Goal: Check status: Check status

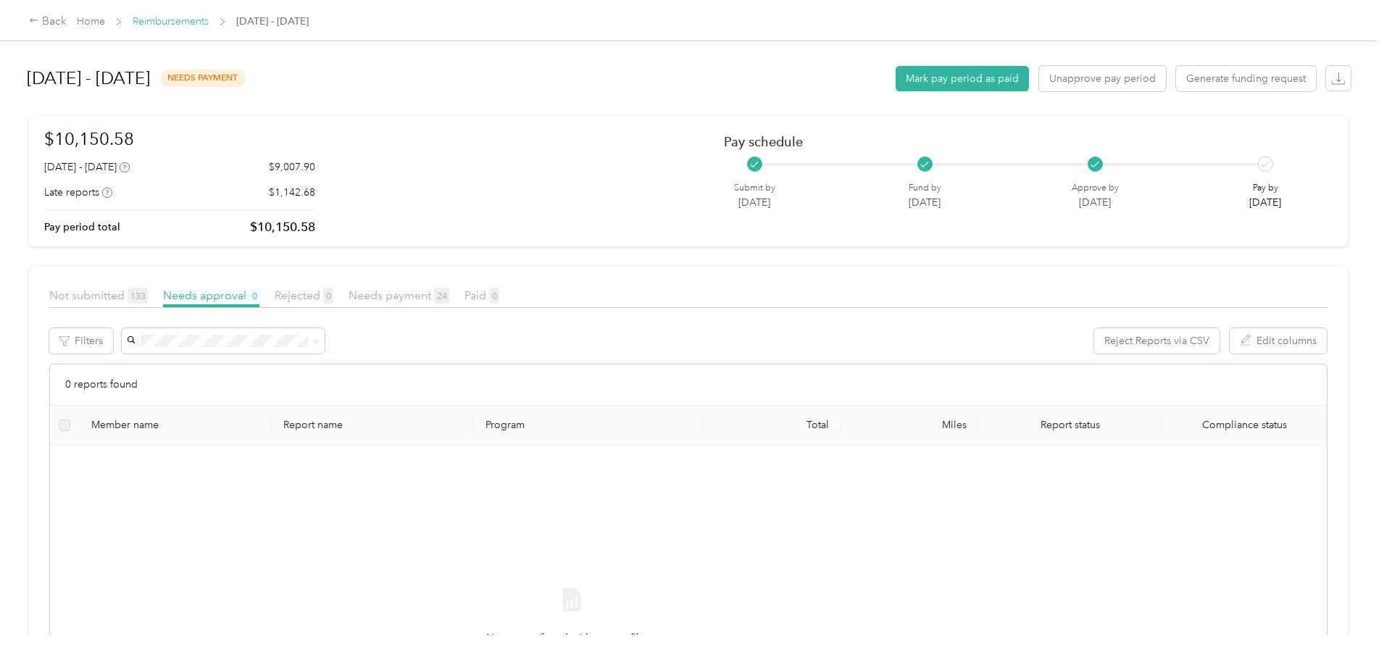
click at [209, 17] on link "Reimbursements" at bounding box center [171, 21] width 76 height 12
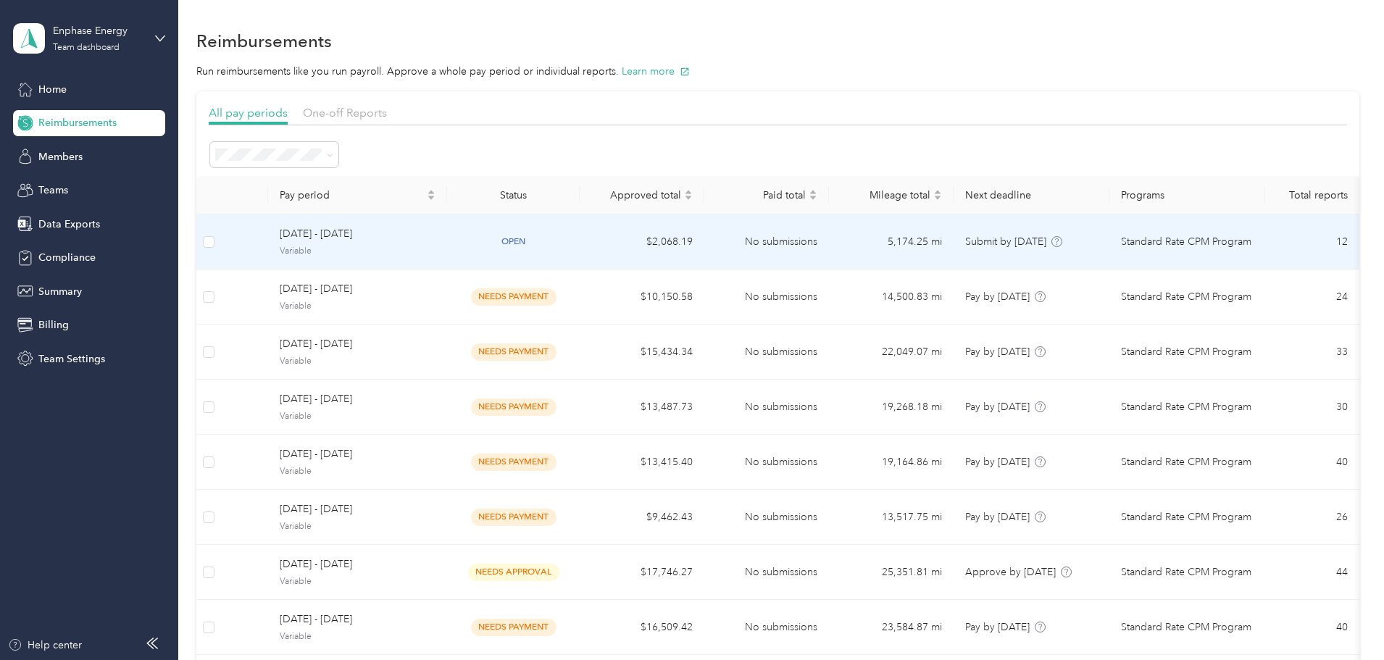
click at [695, 252] on td "$2,068.19" at bounding box center [642, 241] width 125 height 55
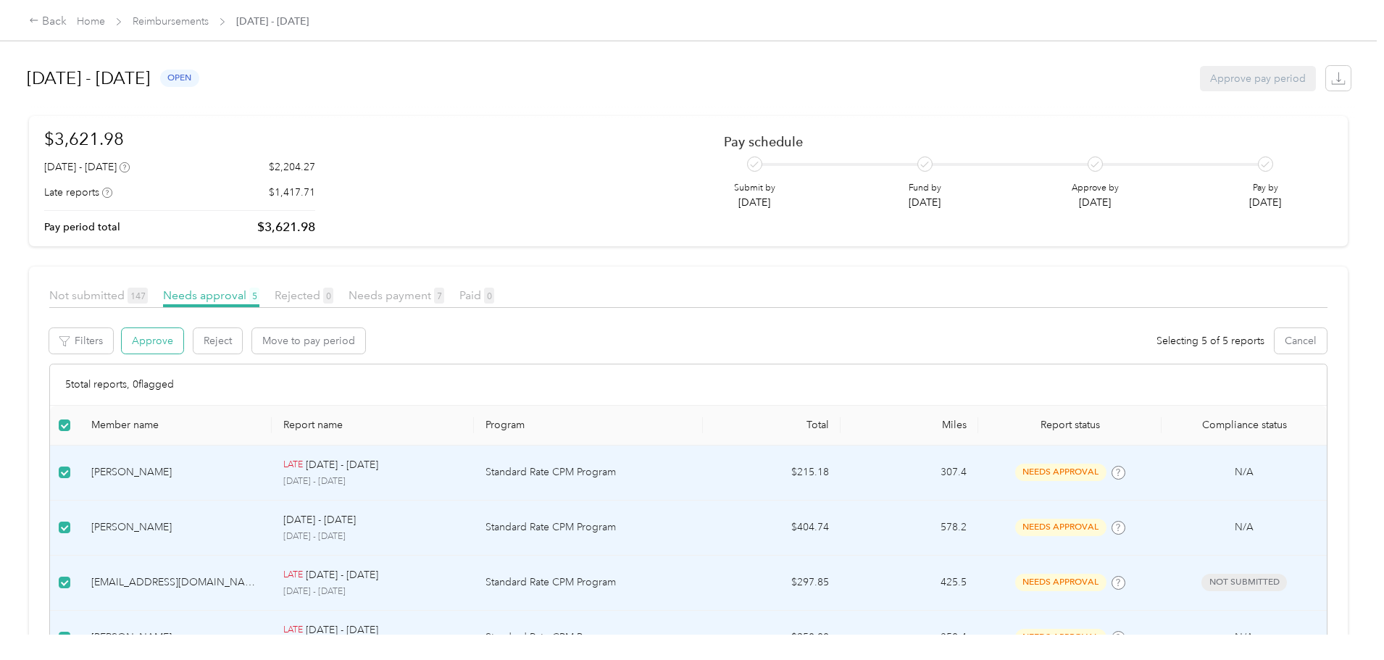
click at [183, 342] on button "Approve" at bounding box center [153, 340] width 62 height 25
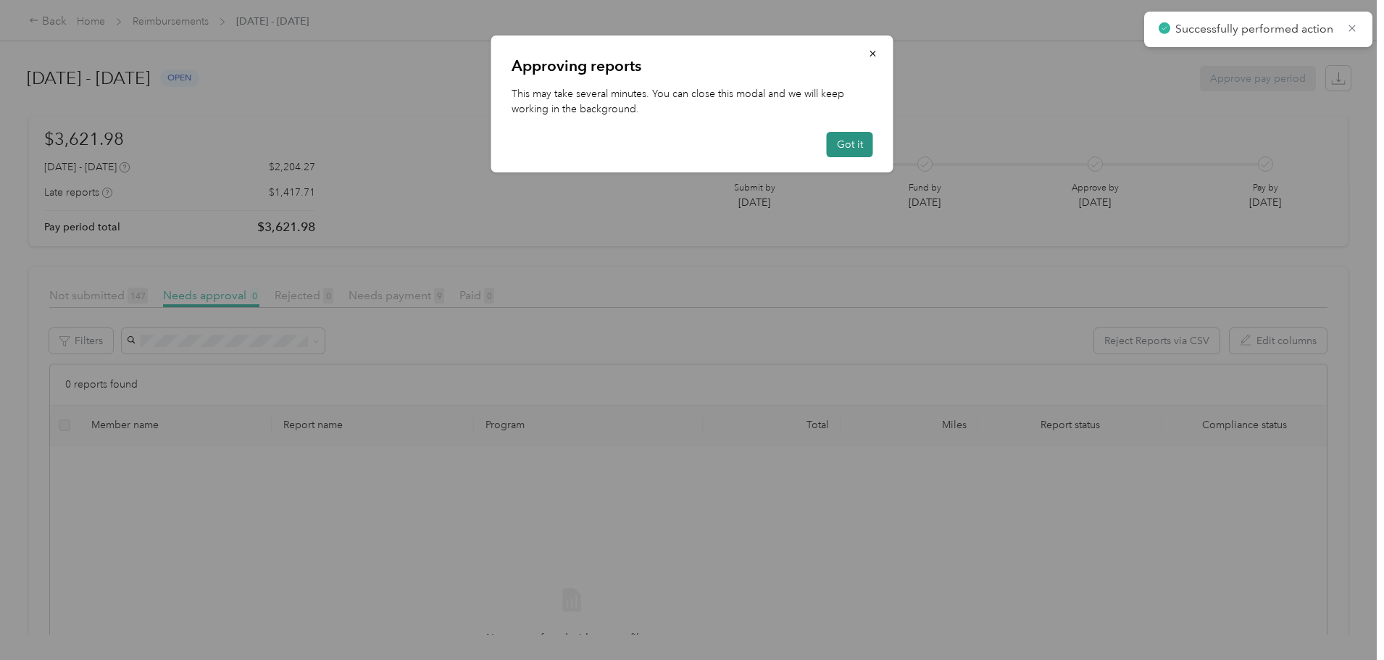
click at [853, 143] on button "Got it" at bounding box center [850, 144] width 46 height 25
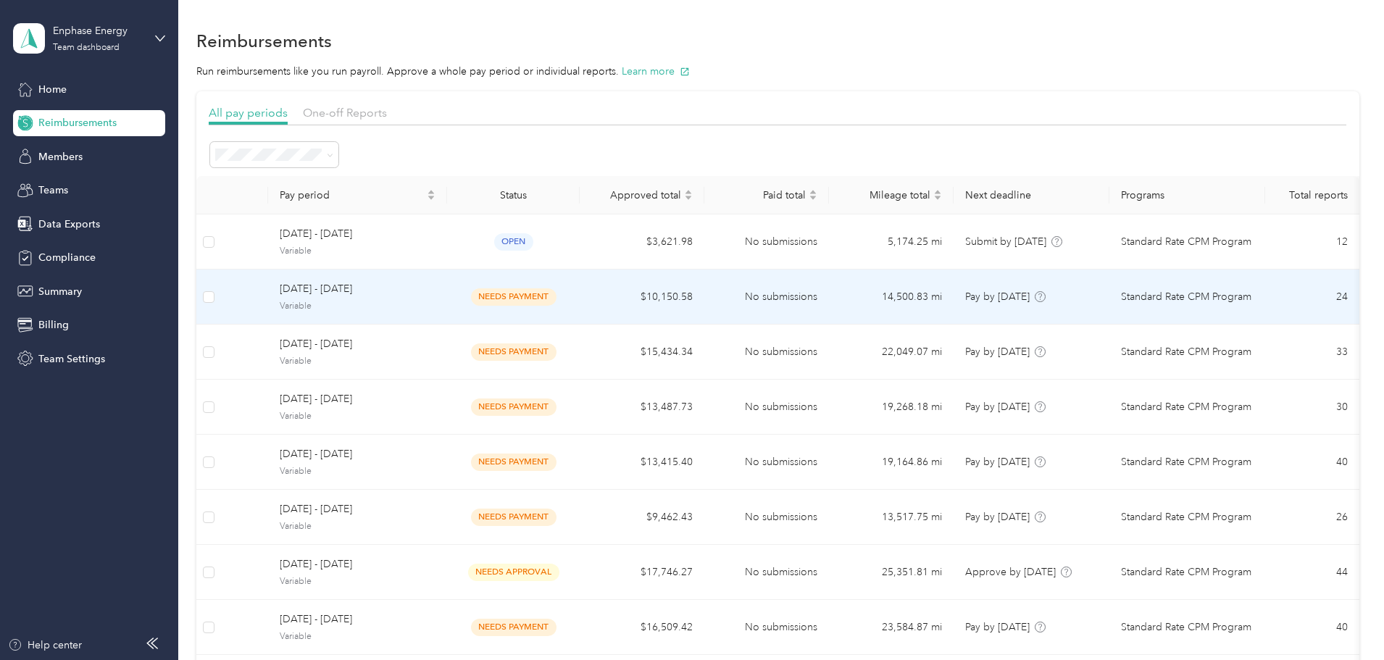
click at [704, 308] on td "$10,150.58" at bounding box center [642, 297] width 125 height 55
